Goal: Communication & Community: Answer question/provide support

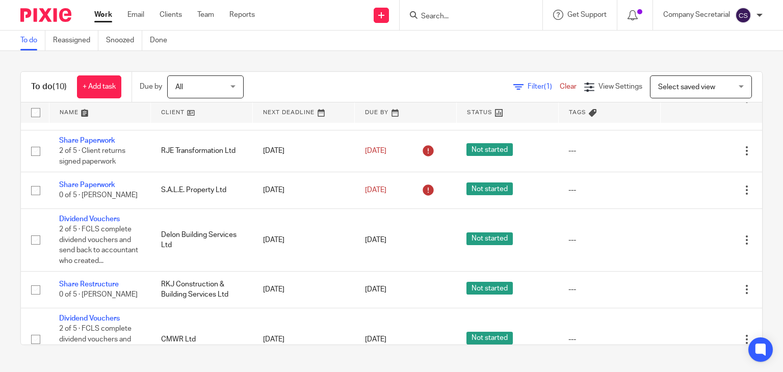
scroll to position [203, 0]
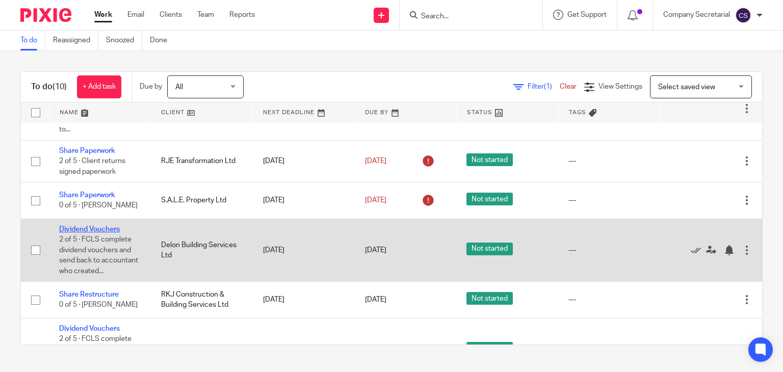
click at [96, 233] on link "Dividend Vouchers" at bounding box center [89, 229] width 61 height 7
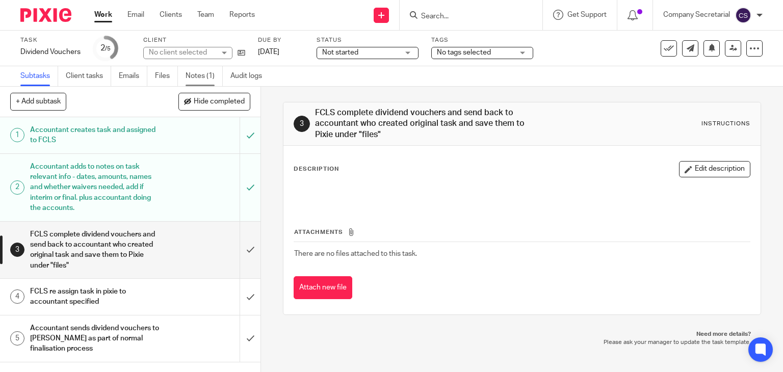
click at [206, 72] on link "Notes (1)" at bounding box center [204, 76] width 37 height 20
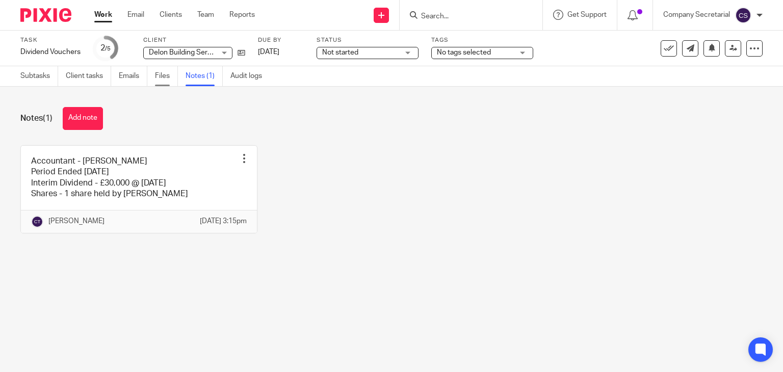
click at [163, 76] on link "Files" at bounding box center [166, 76] width 23 height 20
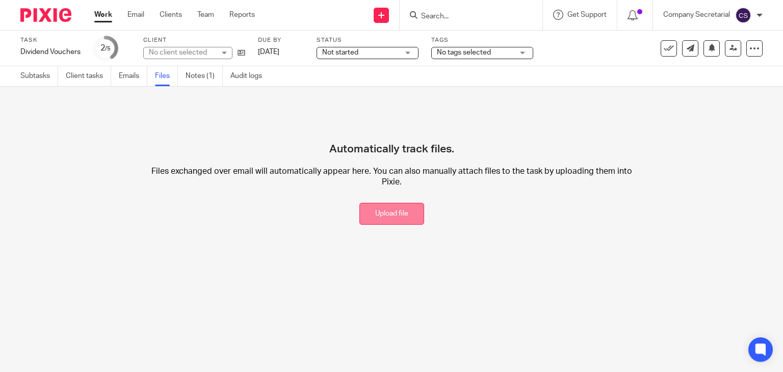
click at [398, 207] on button "Upload file" at bounding box center [391, 214] width 65 height 22
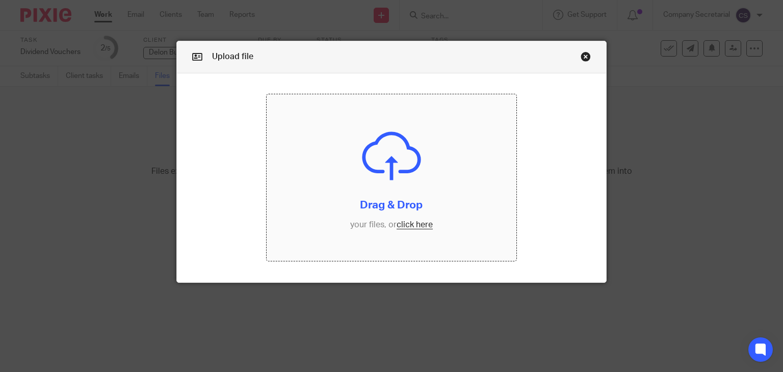
click at [372, 195] on input "file" at bounding box center [392, 177] width 250 height 167
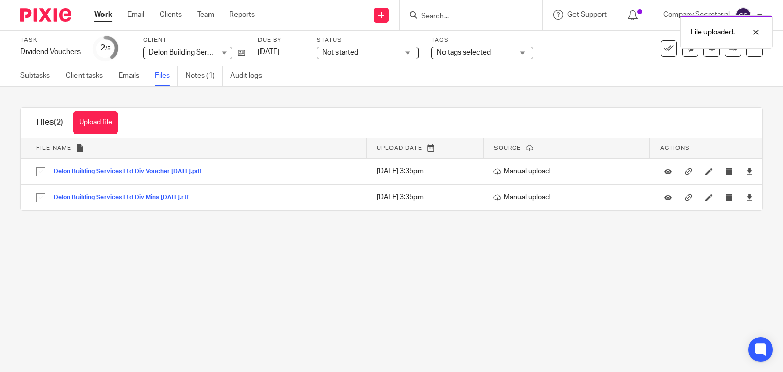
click at [224, 51] on div "Delon Building Services Ltd Delon Building Services Ltd" at bounding box center [187, 53] width 89 height 12
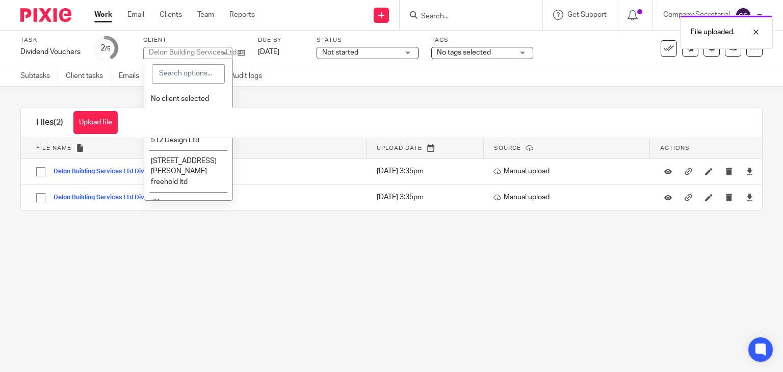
click at [224, 51] on div "Delon Building Services Ltd" at bounding box center [193, 52] width 88 height 7
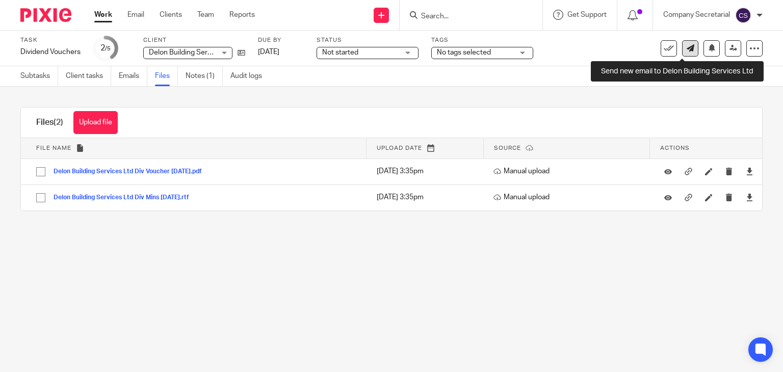
click at [686, 51] on icon at bounding box center [690, 48] width 8 height 8
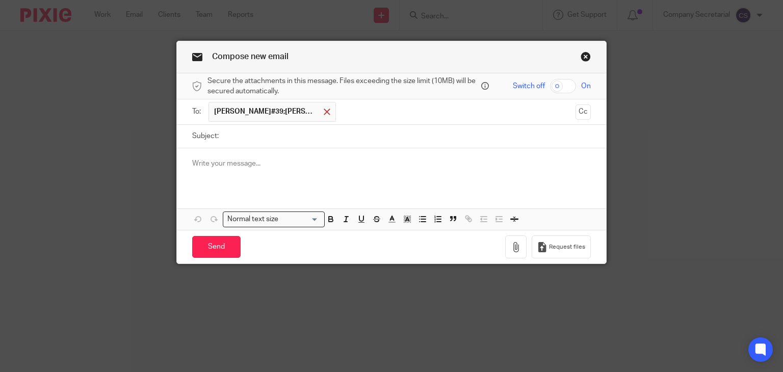
click at [324, 109] on span at bounding box center [327, 112] width 7 height 7
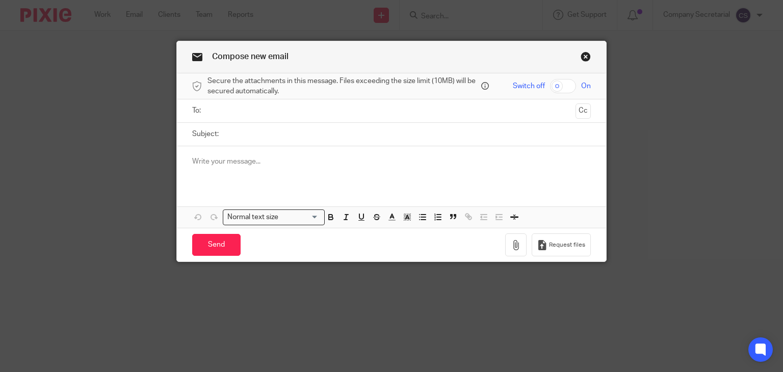
click at [285, 109] on input "text" at bounding box center [391, 111] width 360 height 12
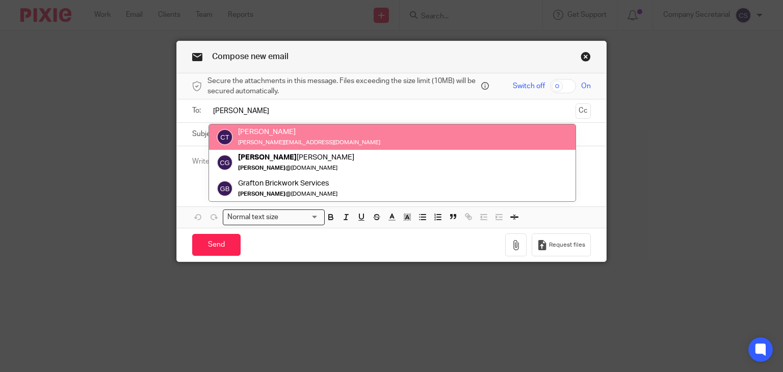
type input "chloe"
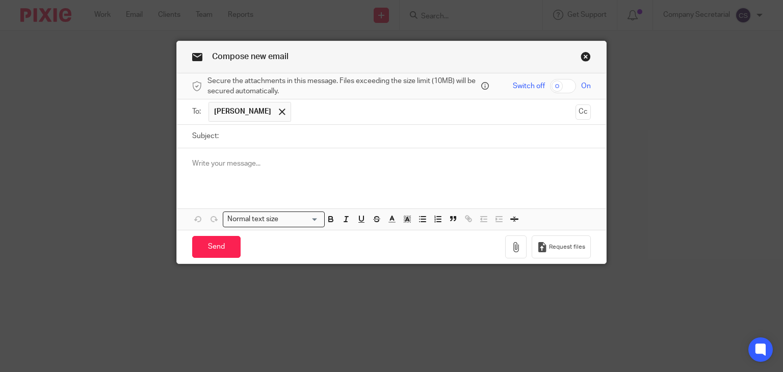
click at [279, 134] on input "Subject:" at bounding box center [407, 136] width 367 height 23
paste input "Delon Building Services Ltd"
type input "Delon Building Services Ltd Dividends"
click at [279, 153] on div at bounding box center [392, 168] width 430 height 40
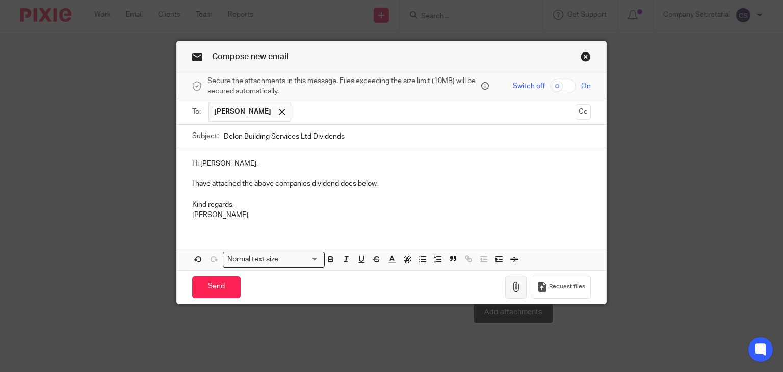
click at [511, 282] on icon "button" at bounding box center [516, 287] width 10 height 10
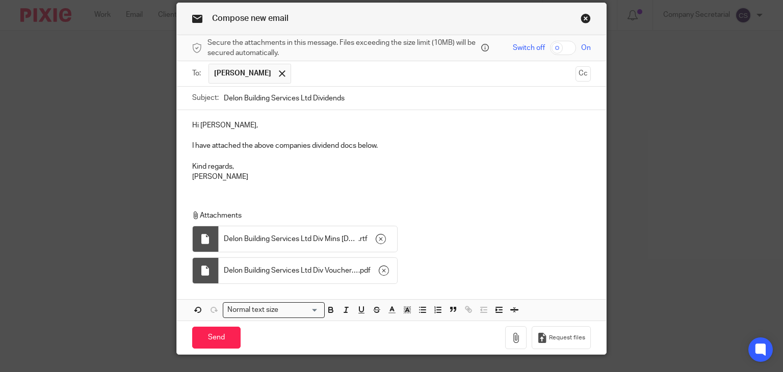
scroll to position [45, 0]
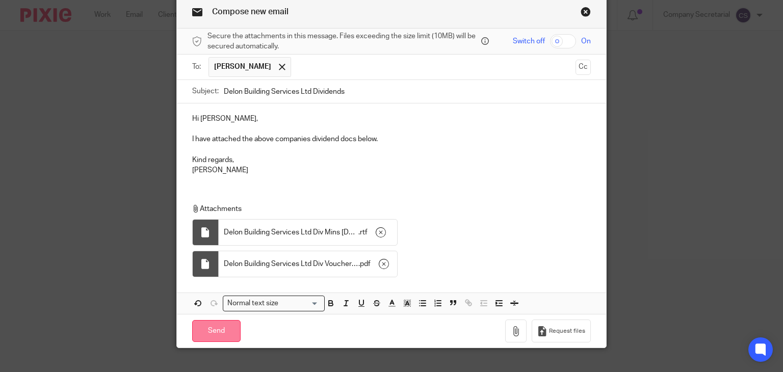
click at [228, 331] on input "Send" at bounding box center [216, 331] width 48 height 22
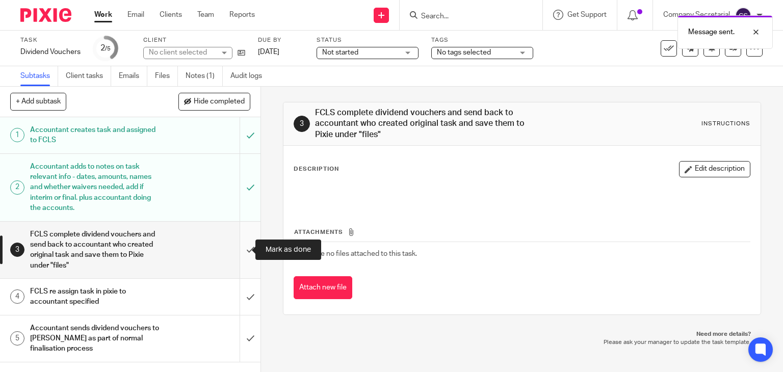
click at [245, 257] on input "submit" at bounding box center [130, 250] width 260 height 57
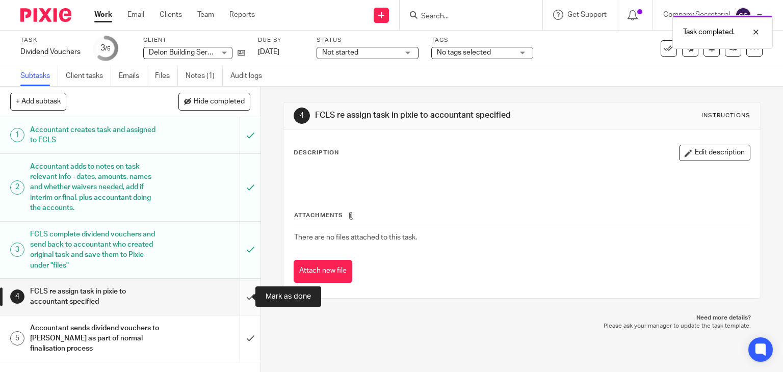
click at [233, 292] on input "submit" at bounding box center [130, 297] width 260 height 36
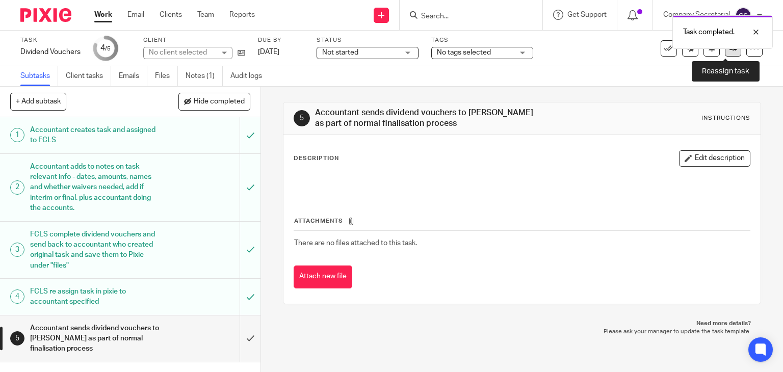
click at [726, 52] on link at bounding box center [733, 48] width 16 height 16
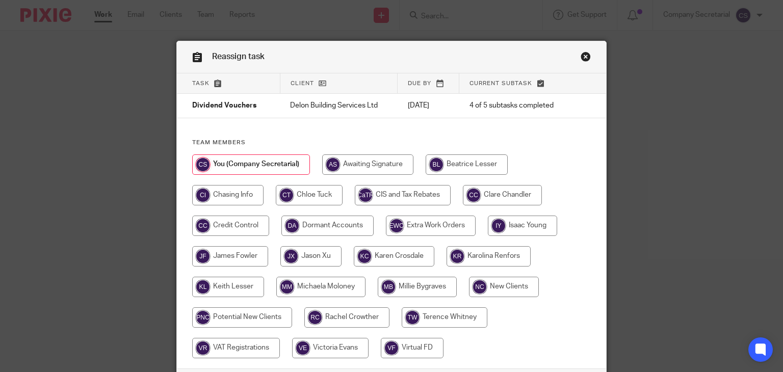
click at [309, 197] on input "radio" at bounding box center [309, 195] width 67 height 20
radio input "true"
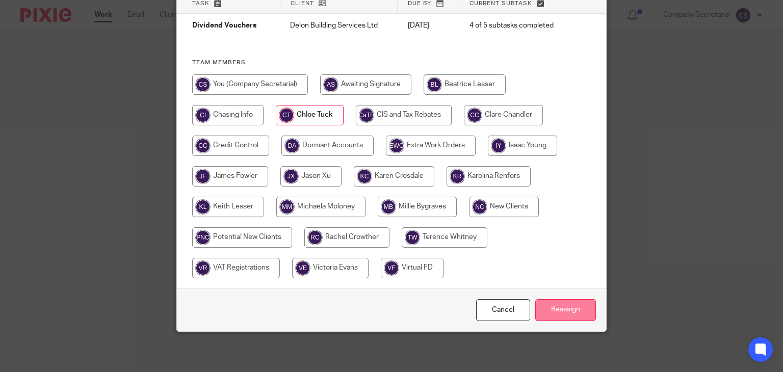
click at [584, 305] on input "Reassign" at bounding box center [565, 310] width 61 height 22
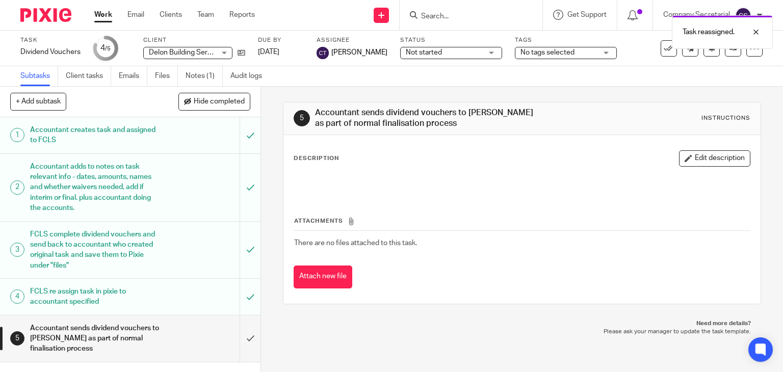
click at [59, 17] on img at bounding box center [45, 15] width 51 height 14
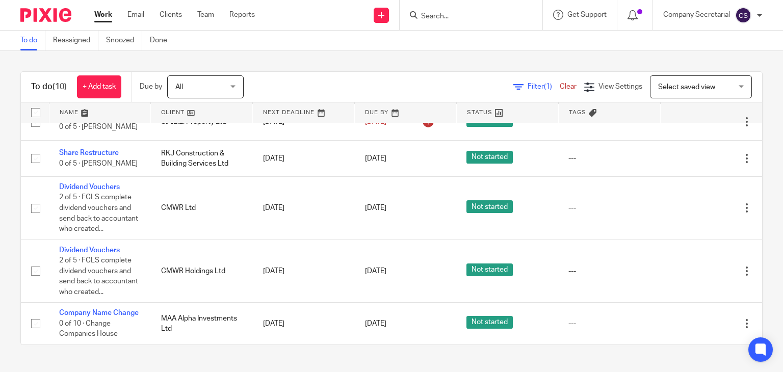
scroll to position [328, 0]
click at [137, 9] on div "Work Email Clients Team Reports Work Email Clients Team Reports Settings" at bounding box center [177, 15] width 186 height 30
click at [137, 11] on link "Email" at bounding box center [135, 15] width 17 height 10
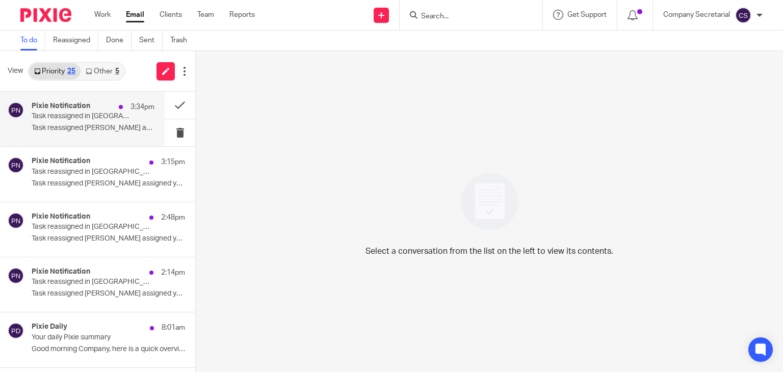
click at [120, 128] on p "Task reassigned Keith Lesser assigned you the..." at bounding box center [93, 128] width 123 height 9
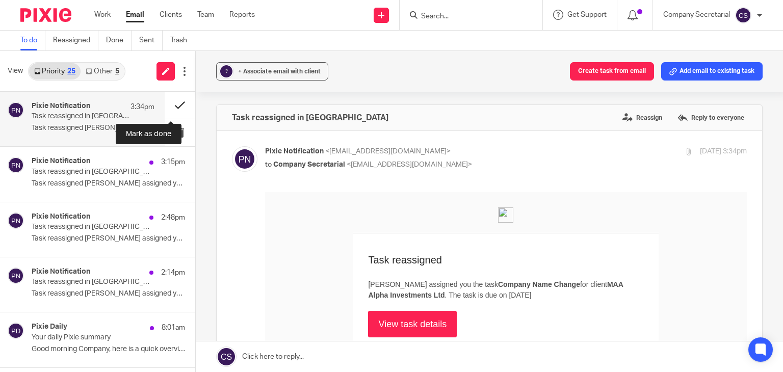
click at [165, 97] on button at bounding box center [180, 105] width 31 height 27
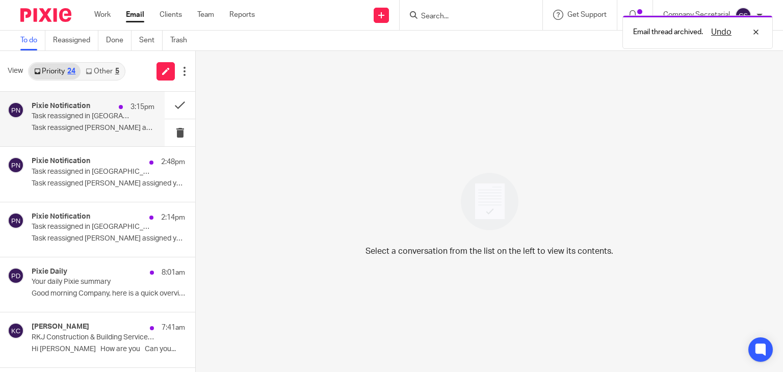
click at [111, 118] on p "Task reassigned in Pixie" at bounding box center [81, 116] width 98 height 9
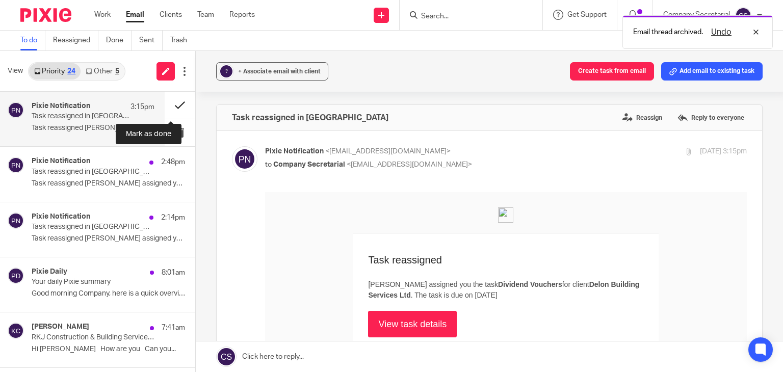
click at [165, 104] on button at bounding box center [180, 105] width 31 height 27
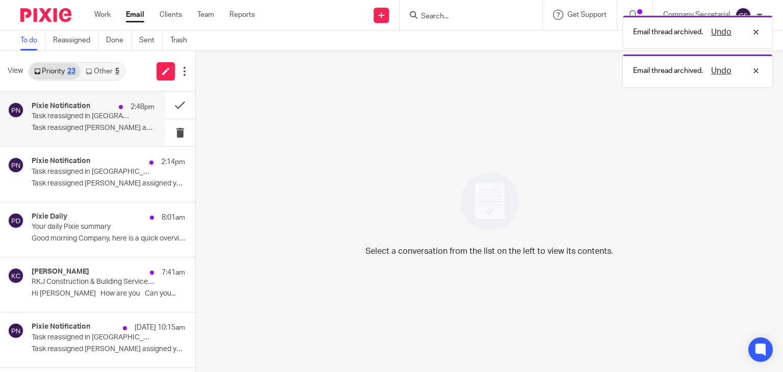
click at [109, 115] on p "Task reassigned in Pixie" at bounding box center [81, 116] width 98 height 9
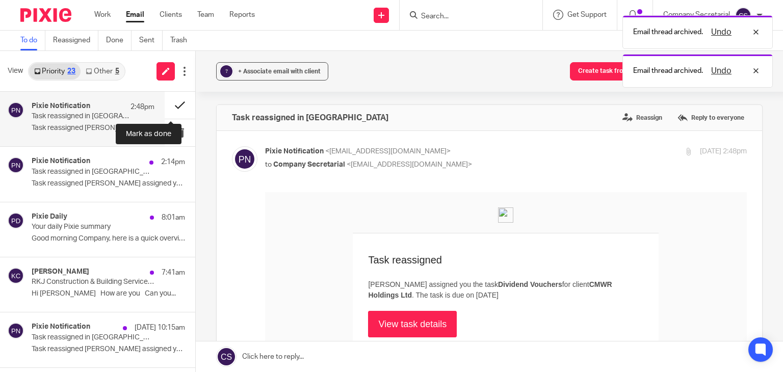
click at [165, 103] on button at bounding box center [180, 105] width 31 height 27
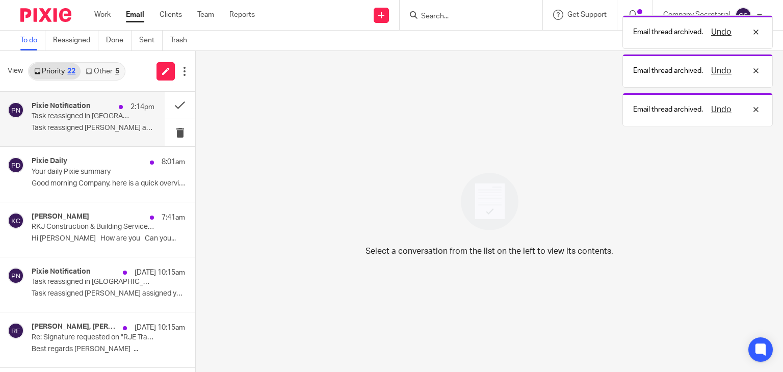
click at [115, 124] on p "Task reassigned Millie Bygraves assigned you..." at bounding box center [93, 128] width 123 height 9
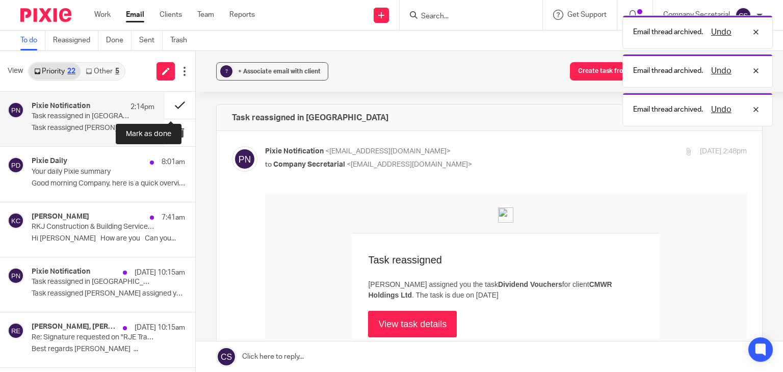
click at [166, 100] on button at bounding box center [180, 105] width 31 height 27
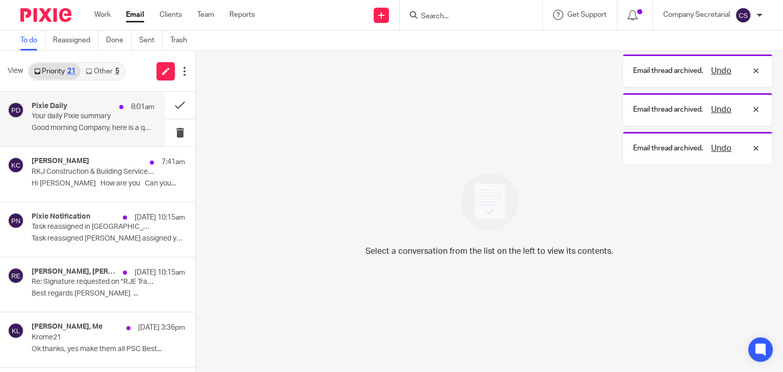
click at [116, 124] on p "Good morning Company, here is a quick overview..." at bounding box center [93, 128] width 123 height 9
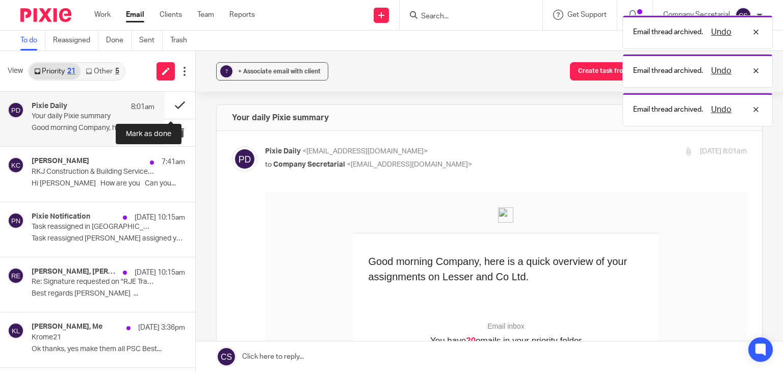
click at [165, 107] on button at bounding box center [180, 105] width 31 height 27
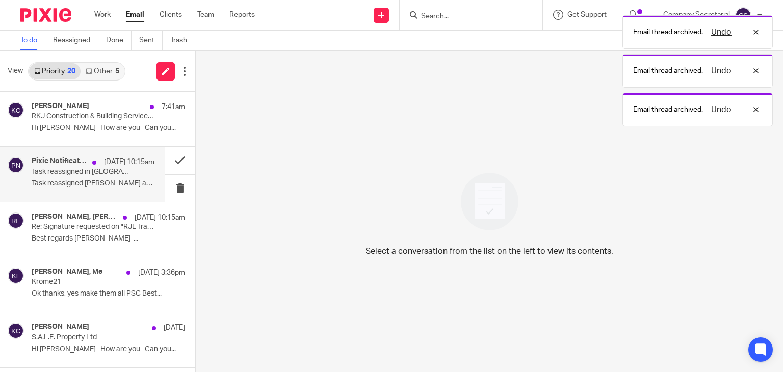
click at [118, 170] on p "Task reassigned in Pixie" at bounding box center [81, 172] width 98 height 9
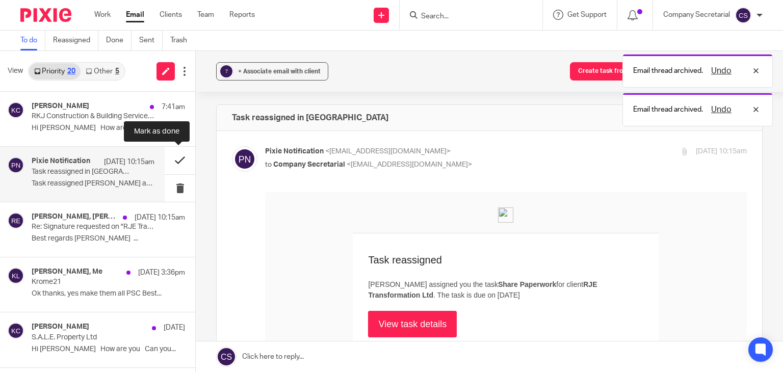
click at [166, 158] on button at bounding box center [180, 160] width 31 height 27
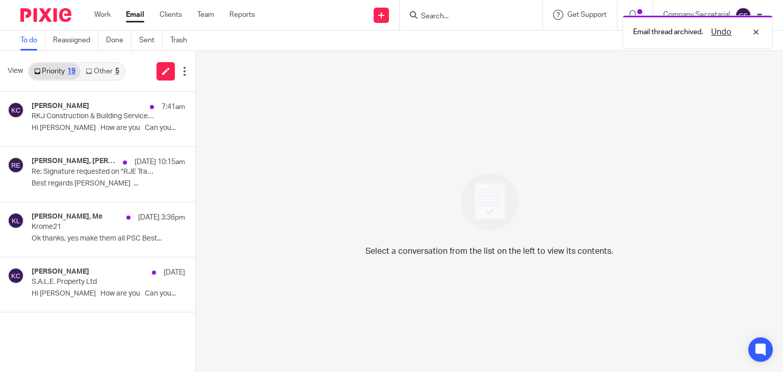
click at [57, 17] on img at bounding box center [45, 15] width 51 height 14
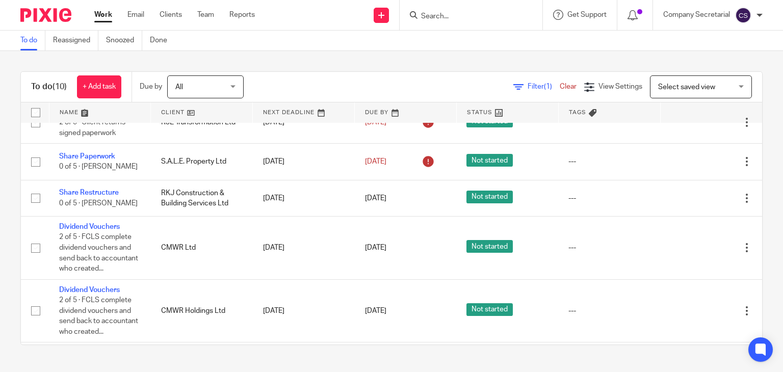
scroll to position [243, 0]
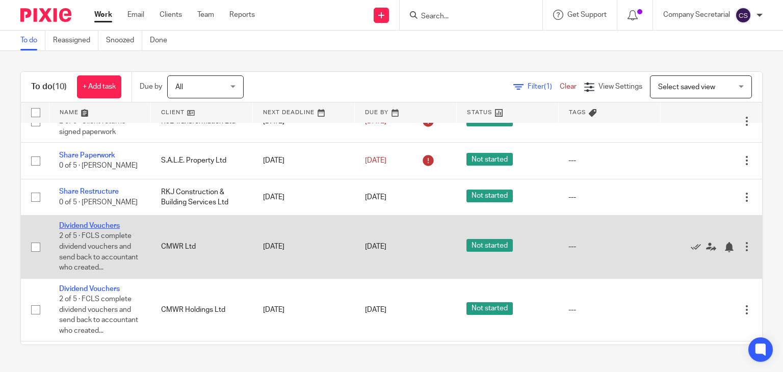
click at [102, 229] on link "Dividend Vouchers" at bounding box center [89, 225] width 61 height 7
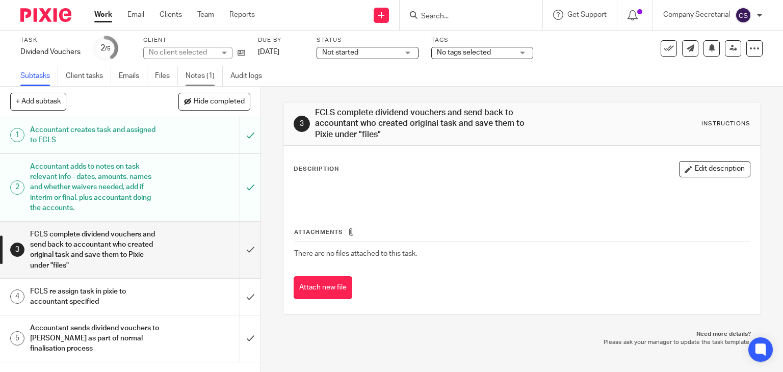
click at [206, 78] on link "Notes (1)" at bounding box center [204, 76] width 37 height 20
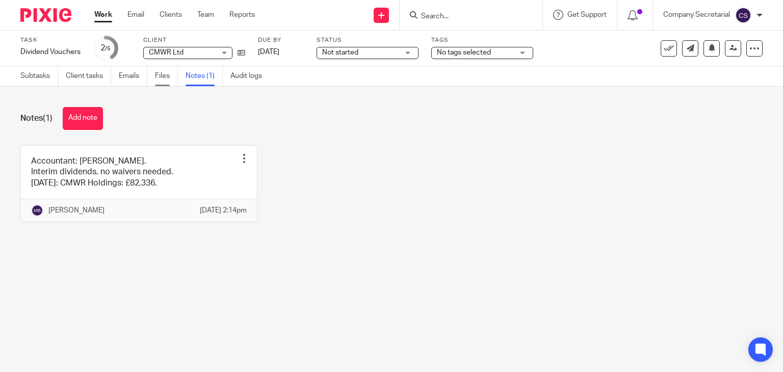
click at [165, 74] on link "Files" at bounding box center [166, 76] width 23 height 20
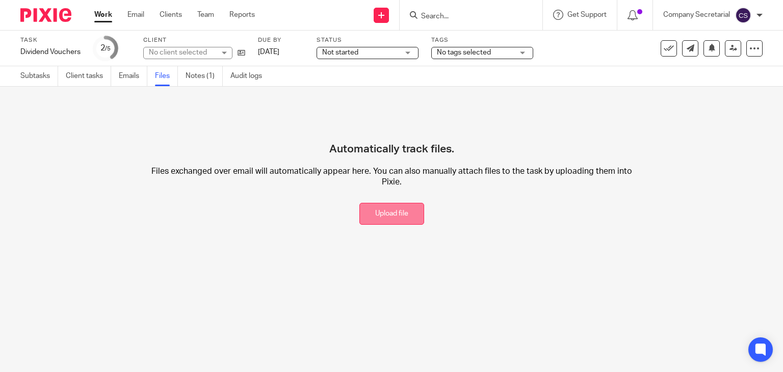
click at [381, 211] on button "Upload file" at bounding box center [391, 214] width 65 height 22
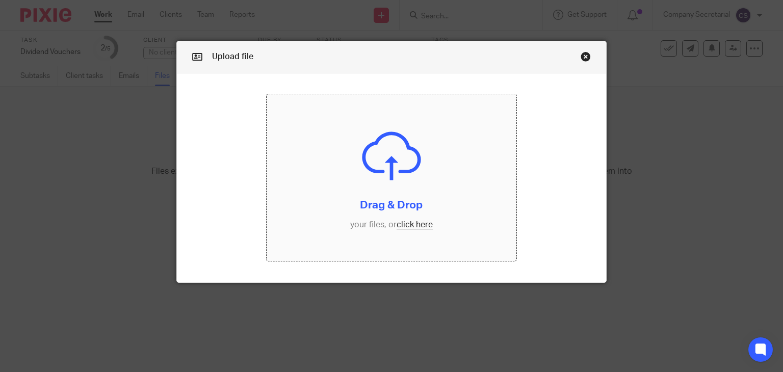
click at [328, 185] on input "file" at bounding box center [392, 177] width 250 height 167
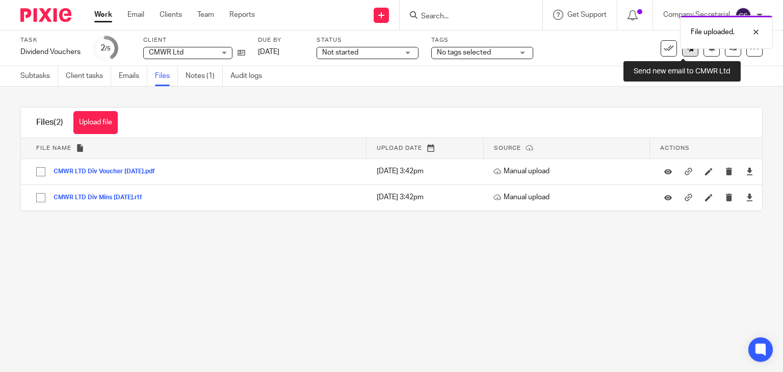
click at [682, 54] on link at bounding box center [690, 48] width 16 height 16
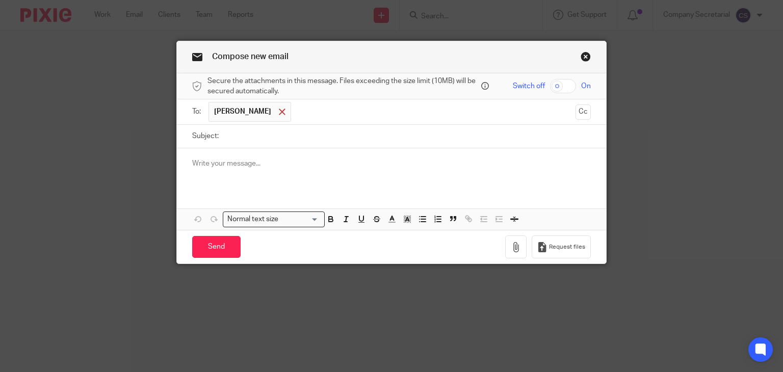
click at [279, 113] on span at bounding box center [282, 112] width 7 height 7
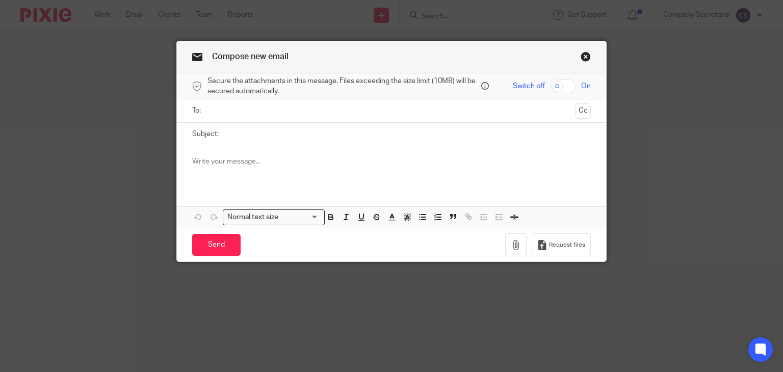
click at [267, 113] on input "text" at bounding box center [391, 111] width 360 height 12
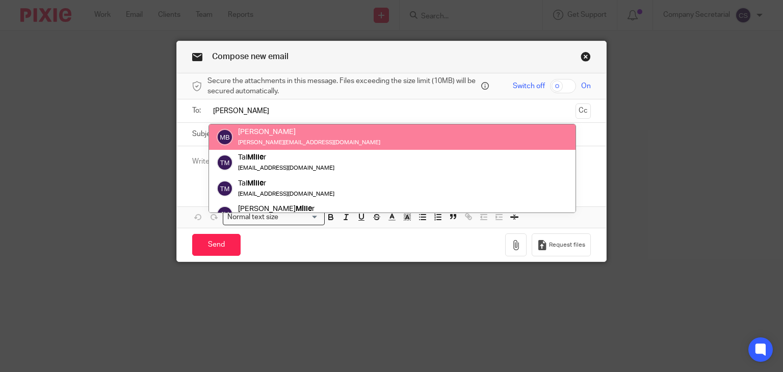
type input "millie"
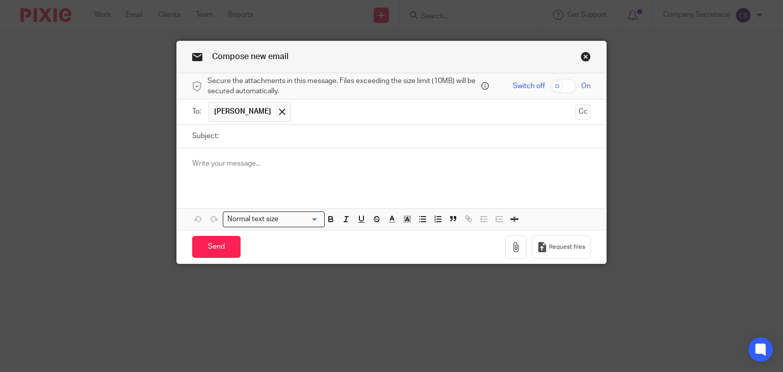
click at [277, 131] on input "Subject:" at bounding box center [407, 136] width 367 height 23
paste input "CMWR LTD"
type input "CMWR LTD Dividends"
click at [267, 155] on div at bounding box center [392, 168] width 430 height 40
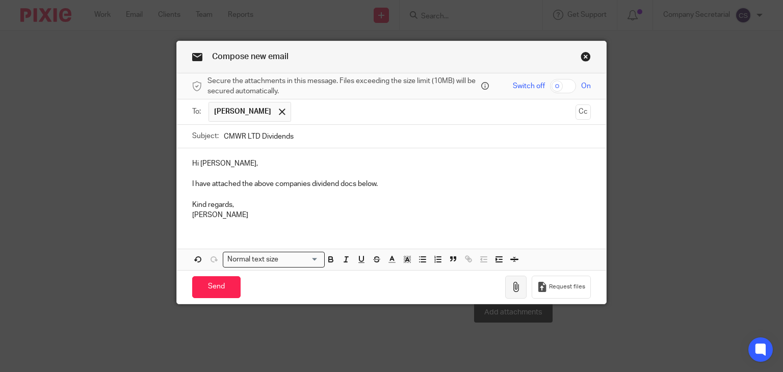
click at [515, 290] on icon "button" at bounding box center [516, 287] width 10 height 10
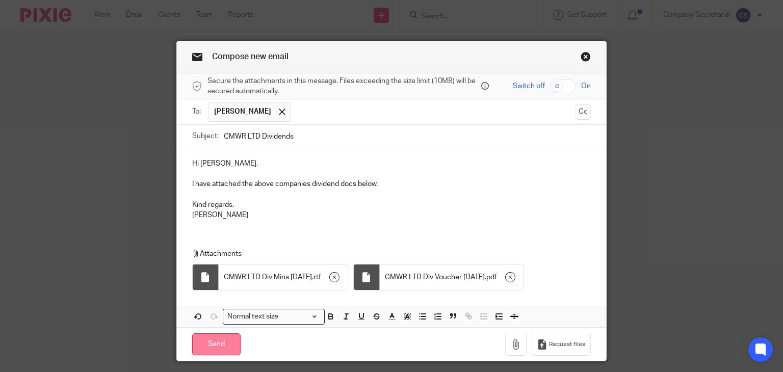
click at [226, 339] on input "Send" at bounding box center [216, 344] width 48 height 22
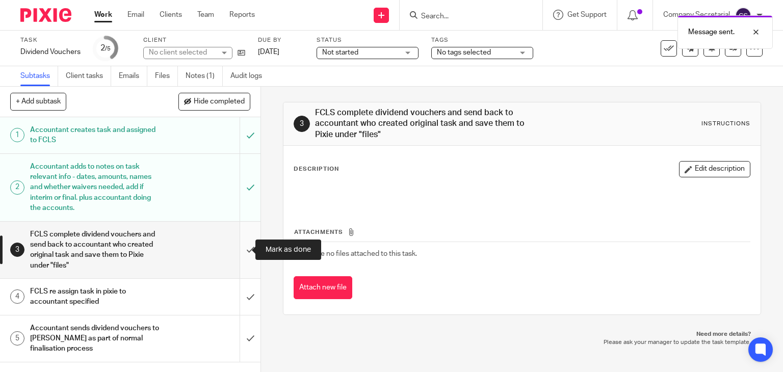
click at [236, 249] on input "submit" at bounding box center [130, 250] width 260 height 57
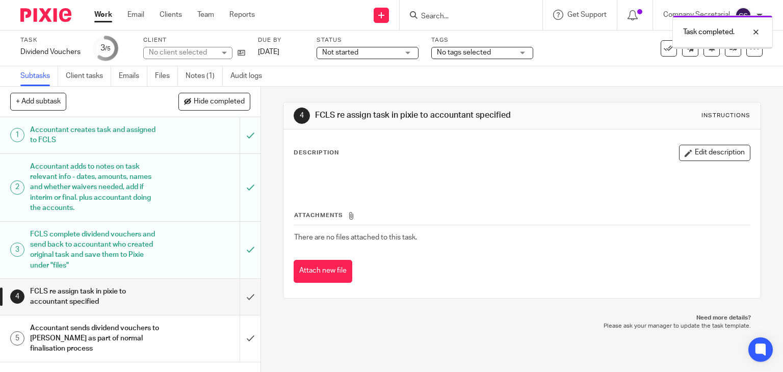
click at [241, 288] on input "submit" at bounding box center [130, 297] width 260 height 36
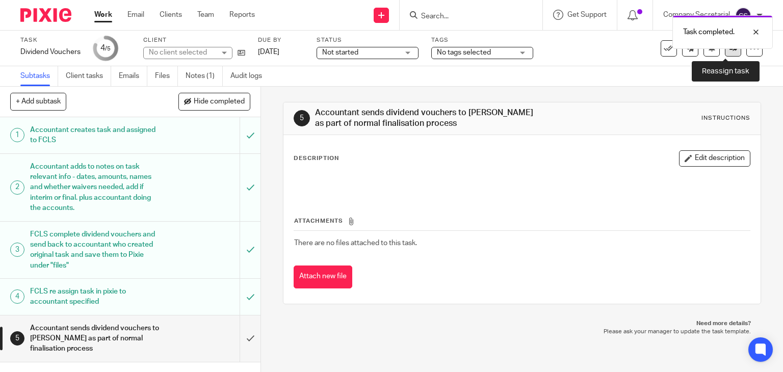
click at [725, 56] on link at bounding box center [733, 48] width 16 height 16
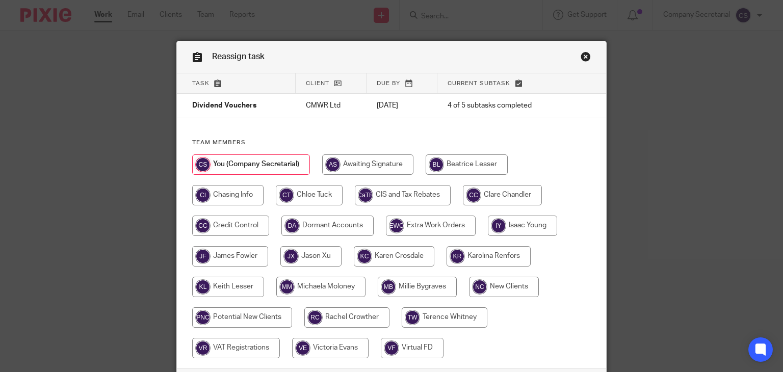
click at [403, 285] on input "radio" at bounding box center [417, 287] width 79 height 20
radio input "true"
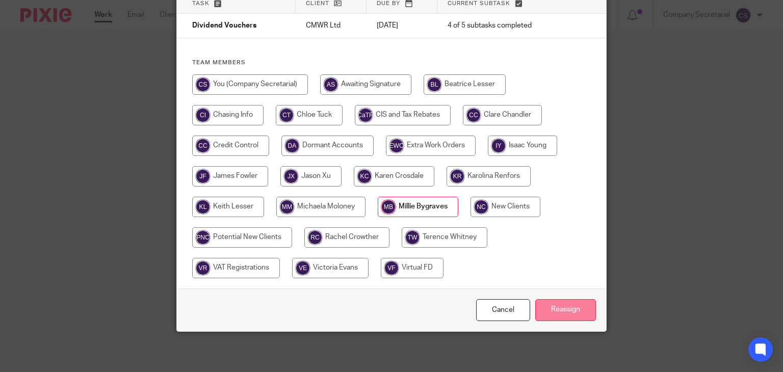
click at [583, 306] on input "Reassign" at bounding box center [565, 310] width 61 height 22
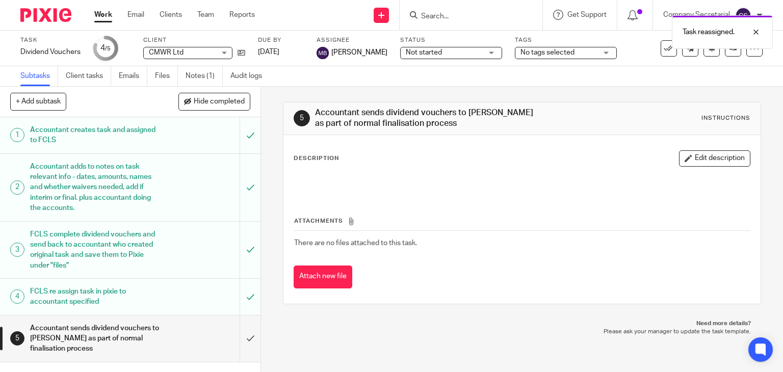
click at [58, 10] on img at bounding box center [45, 15] width 51 height 14
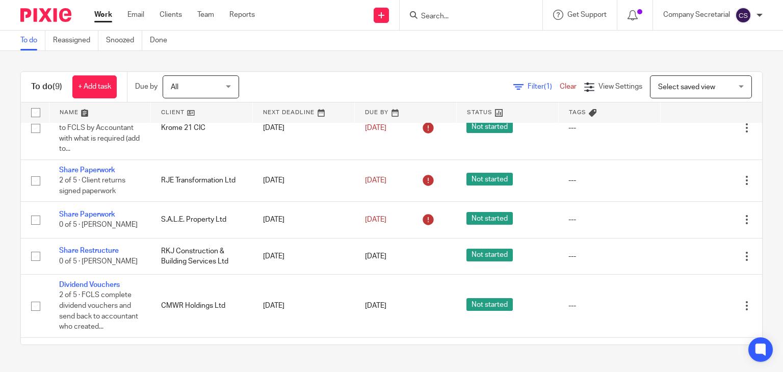
scroll to position [253, 0]
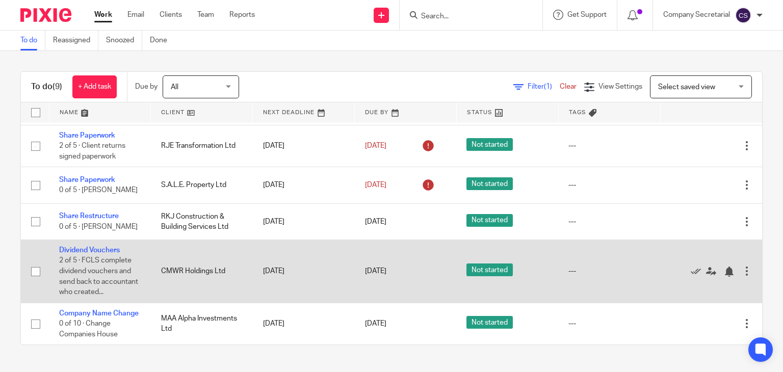
click at [406, 240] on td "[DATE]" at bounding box center [406, 271] width 102 height 63
